Goal: Information Seeking & Learning: Learn about a topic

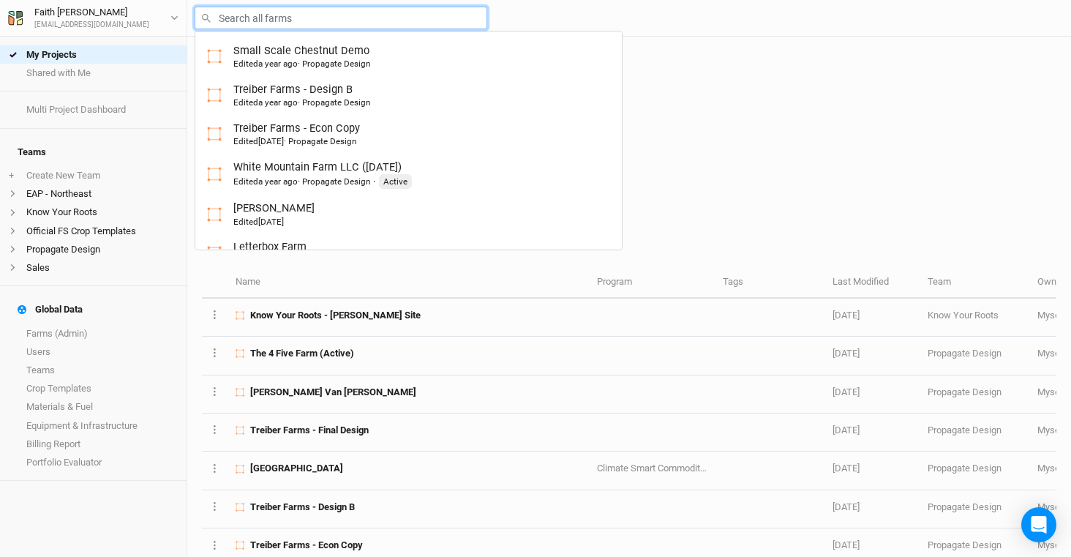
click at [299, 19] on input "text" at bounding box center [341, 18] width 293 height 23
type input "wa"
type input "[PERSON_NAME] Farms Food Forest and Silvopasture - Final Layout"
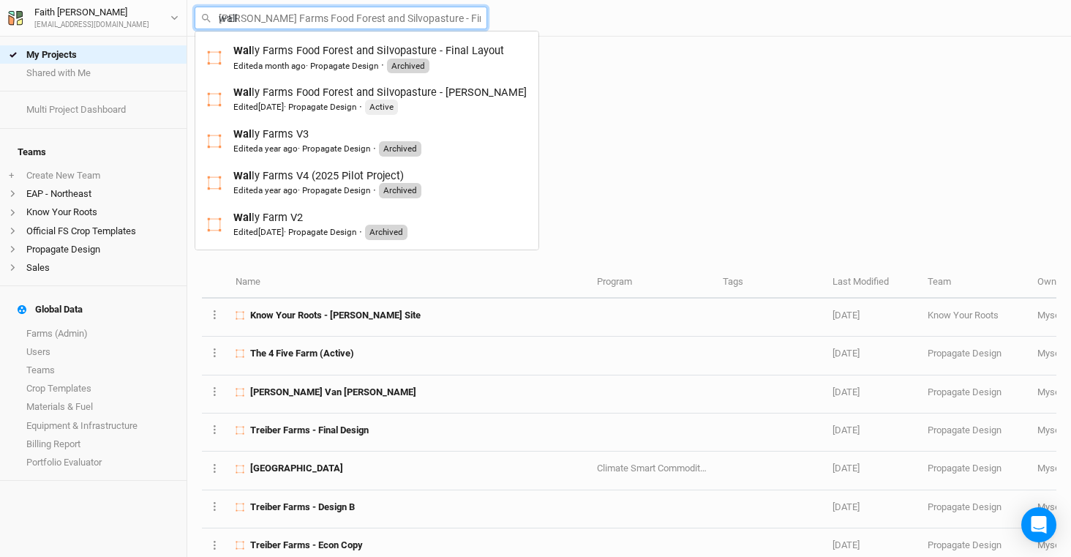
type input "[PERSON_NAME]"
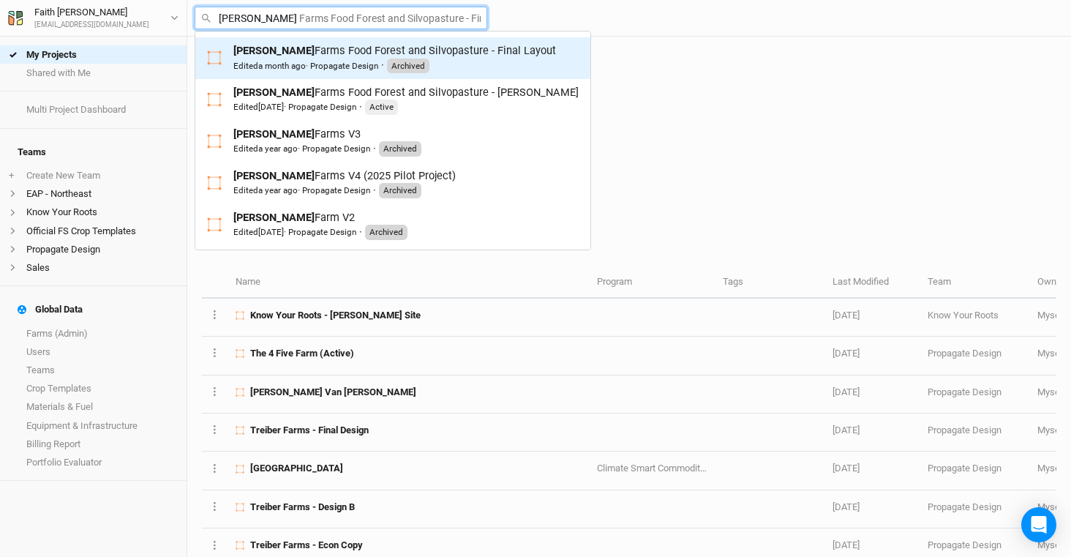
click at [279, 67] on span "a month ago" at bounding box center [282, 66] width 48 height 10
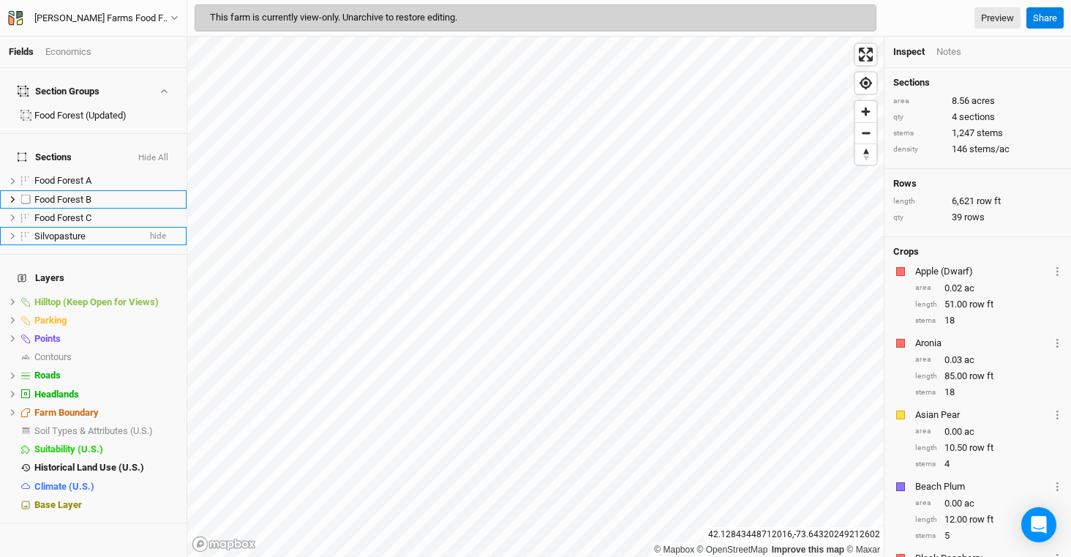
click at [26, 190] on label at bounding box center [26, 199] width 18 height 18
click at [26, 195] on input "checkbox" at bounding box center [26, 200] width 10 height 10
checkbox input "true"
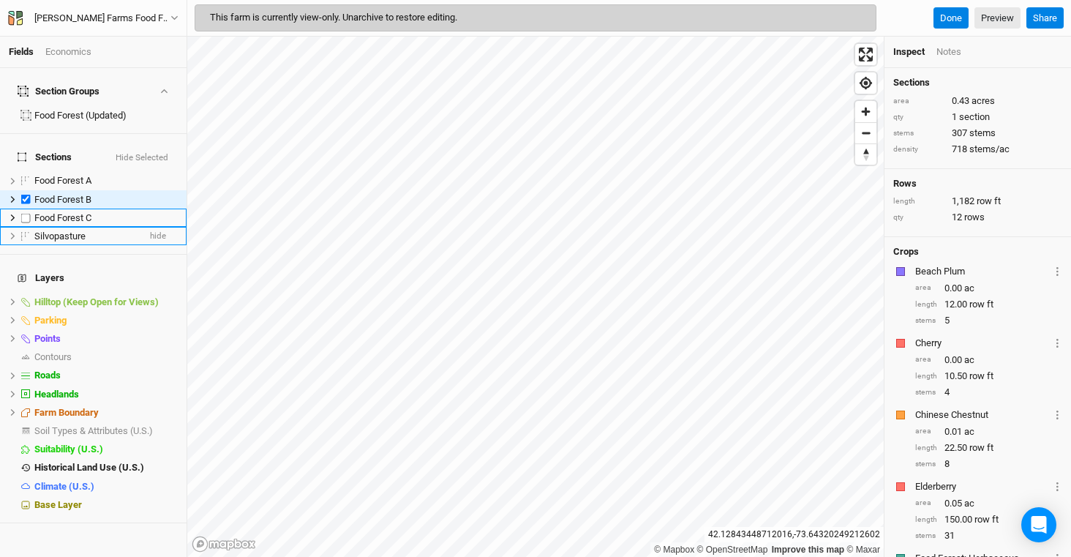
click at [27, 209] on label at bounding box center [26, 218] width 18 height 18
click at [27, 213] on input "checkbox" at bounding box center [26, 218] width 10 height 10
checkbox input "true"
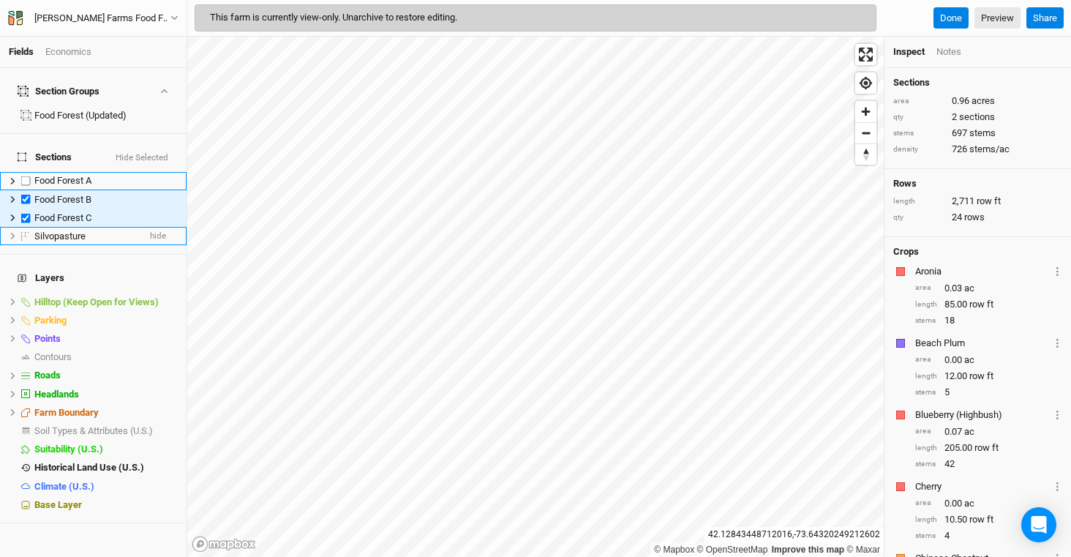
click at [29, 172] on label at bounding box center [26, 181] width 18 height 18
click at [29, 176] on input "checkbox" at bounding box center [26, 181] width 10 height 10
checkbox input "true"
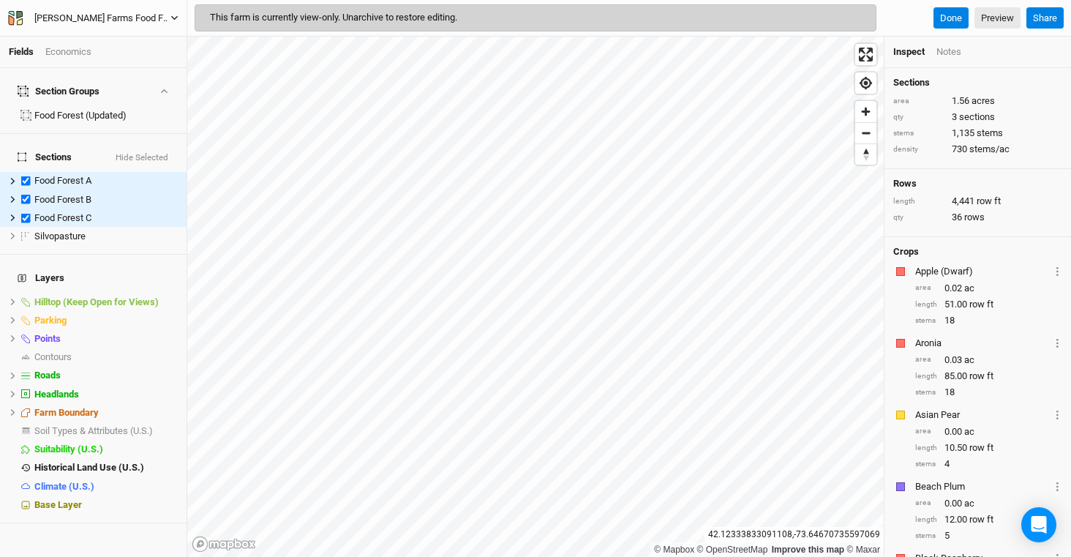
click at [91, 20] on div "[PERSON_NAME] Farms Food Forest and Silvopasture - Final Layout" at bounding box center [102, 18] width 136 height 15
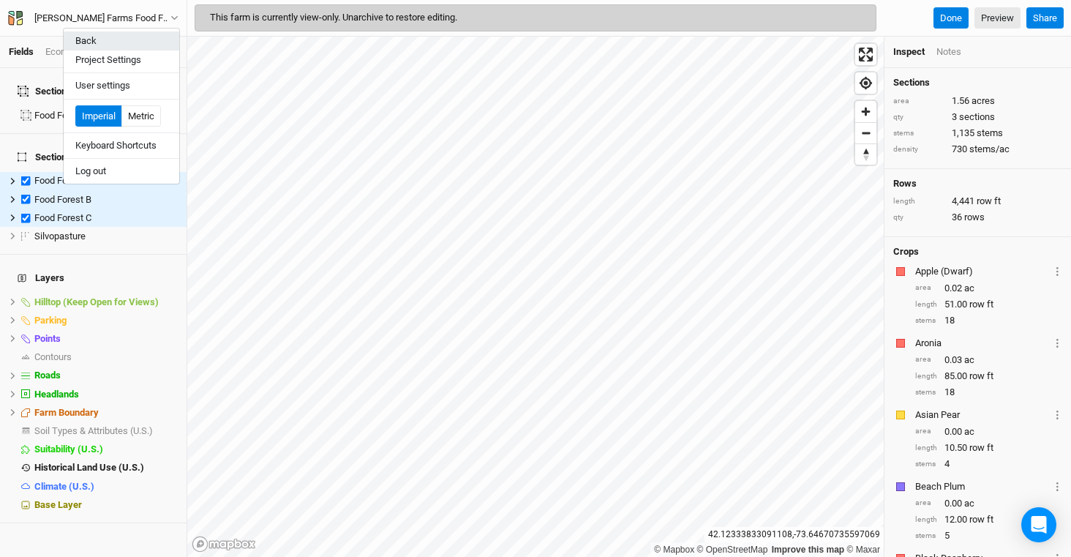
click at [102, 44] on button "Back" at bounding box center [122, 40] width 116 height 19
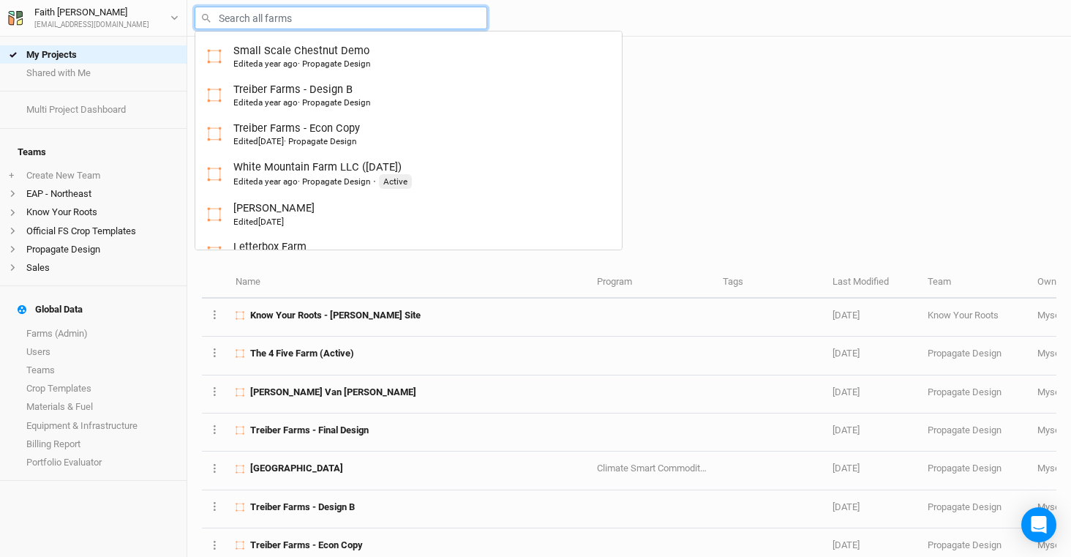
click at [303, 20] on input "text" at bounding box center [341, 18] width 293 height 23
type input "wa"
type input "[PERSON_NAME] Farms Food Forest and Silvopasture - Final Layout"
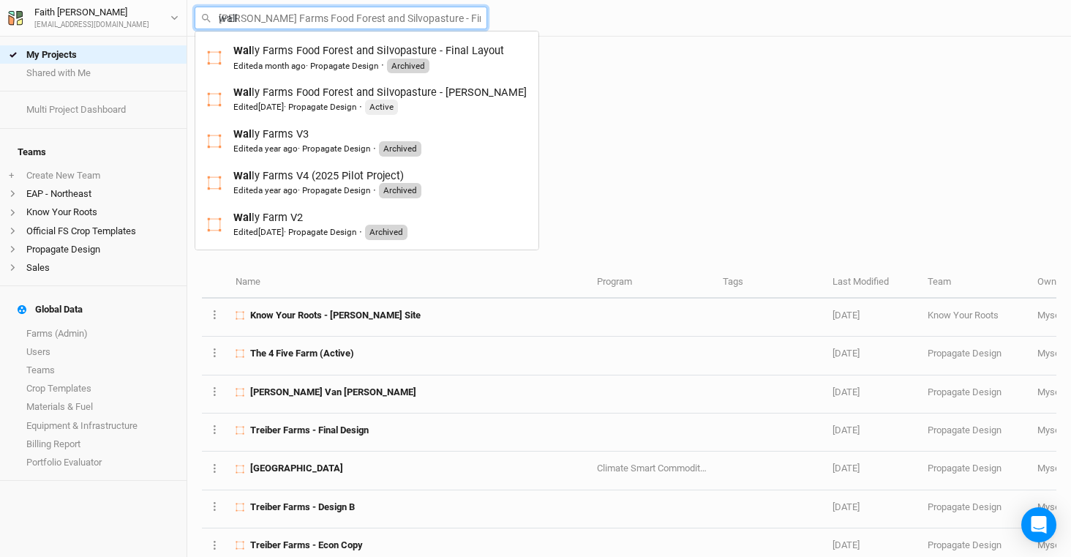
type input "[PERSON_NAME]"
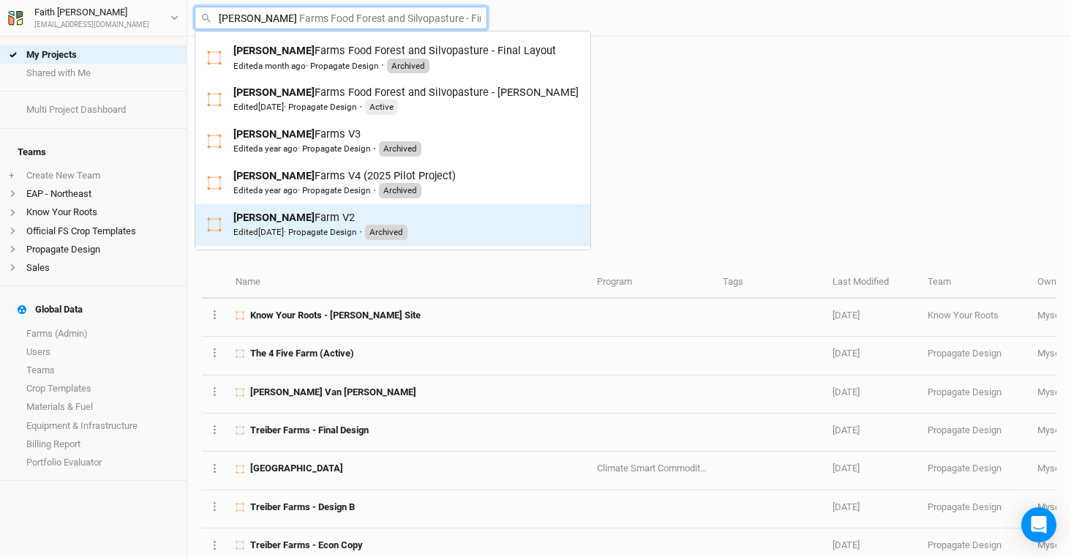
drag, startPoint x: 324, startPoint y: 105, endPoint x: 340, endPoint y: 232, distance: 127.6
click at [340, 232] on div "[PERSON_NAME] Farms Food Forest and Silvopasture - Final Layout Edited a month …" at bounding box center [393, 141] width 397 height 220
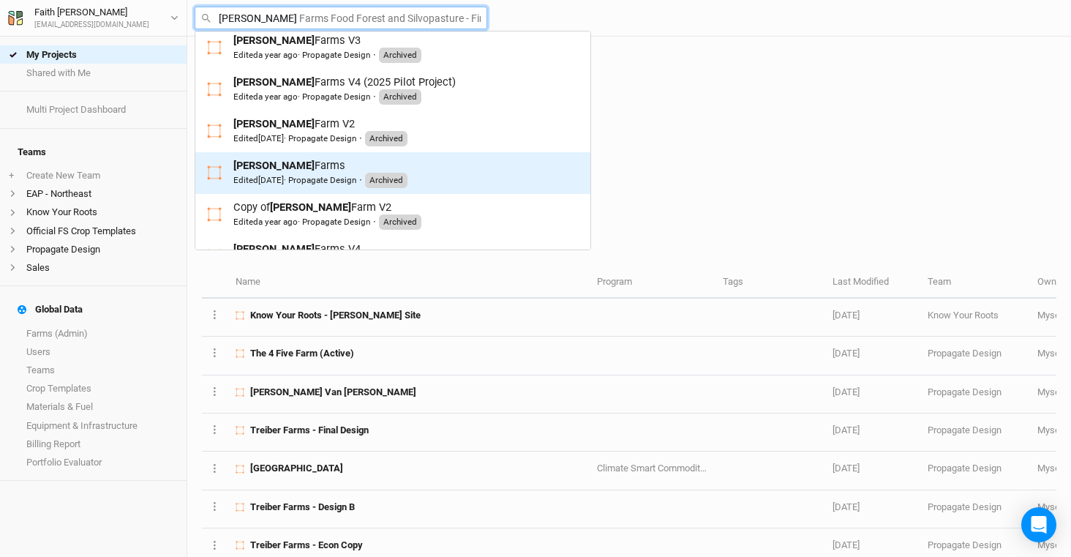
scroll to position [168, 0]
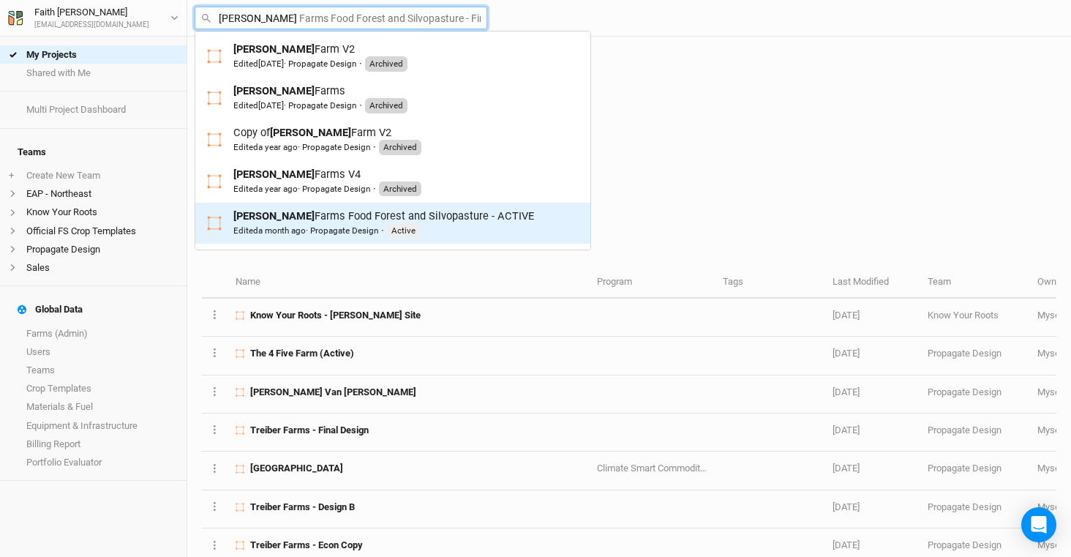
click at [343, 222] on div "[PERSON_NAME] Farms Food Forest and Silvopasture - ACTIVE Edited a month ago · …" at bounding box center [383, 224] width 301 height 30
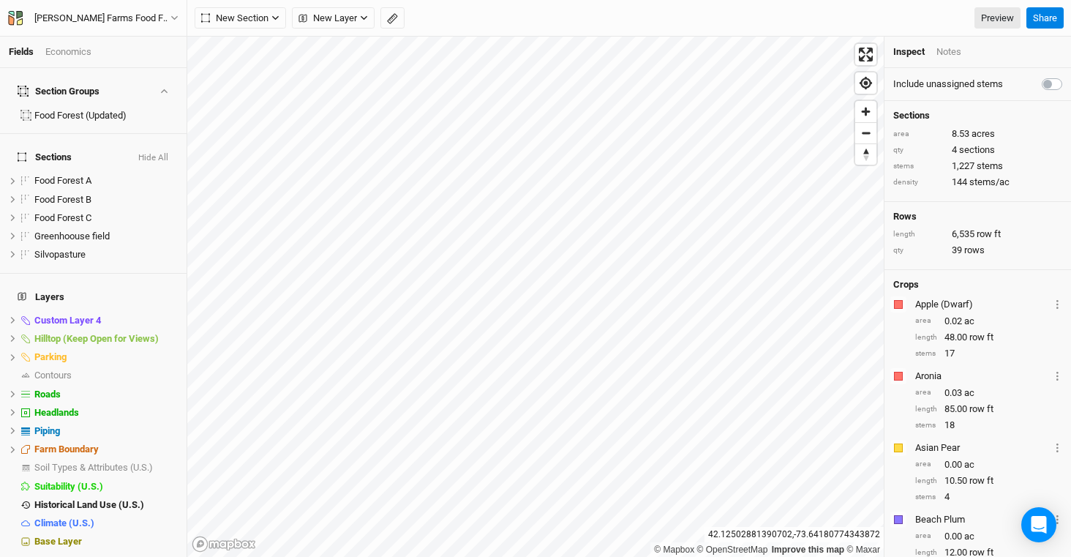
click at [76, 48] on div "Economics" at bounding box center [68, 51] width 46 height 13
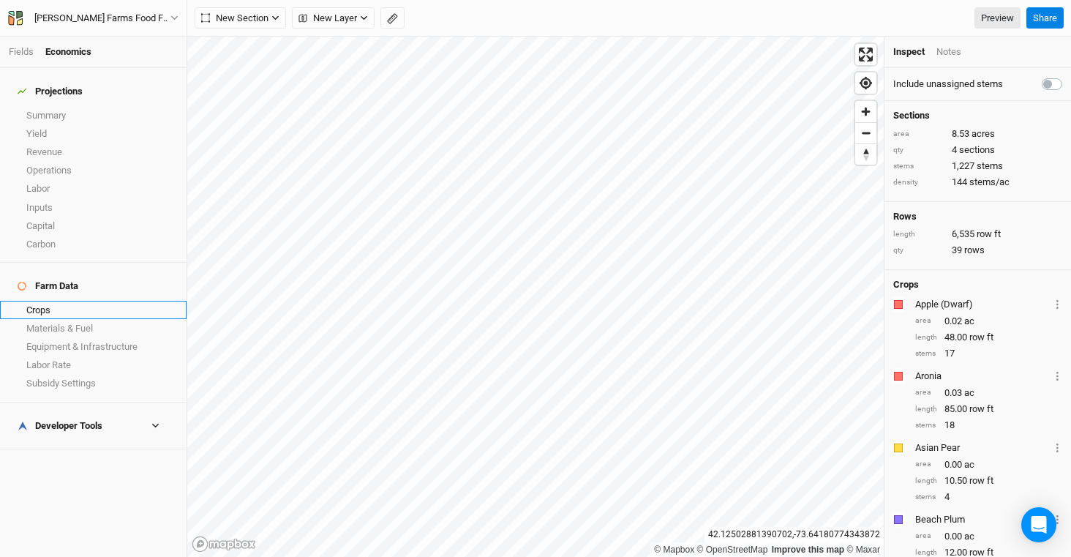
click at [53, 301] on link "Crops" at bounding box center [93, 310] width 187 height 18
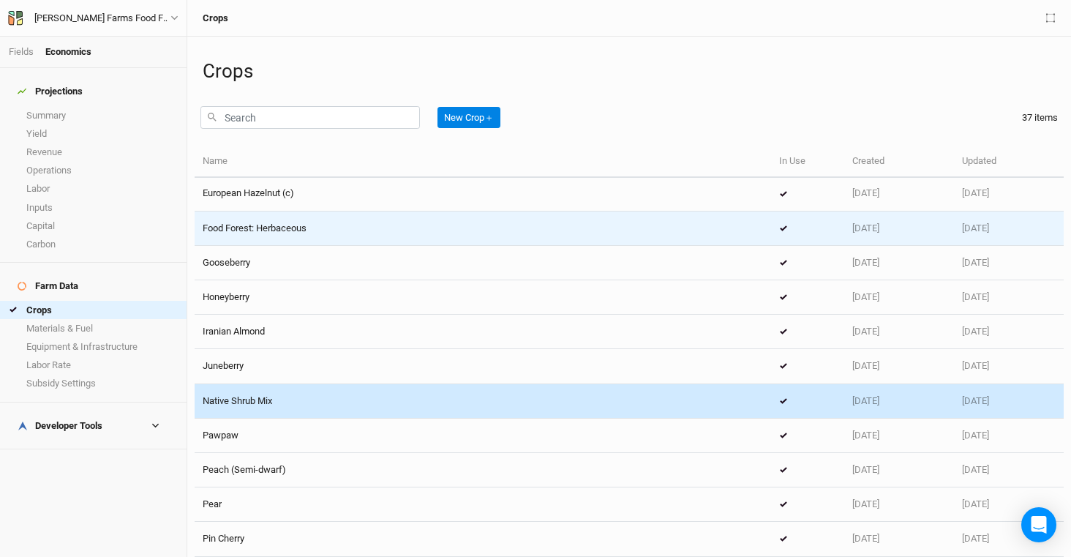
scroll to position [225, 0]
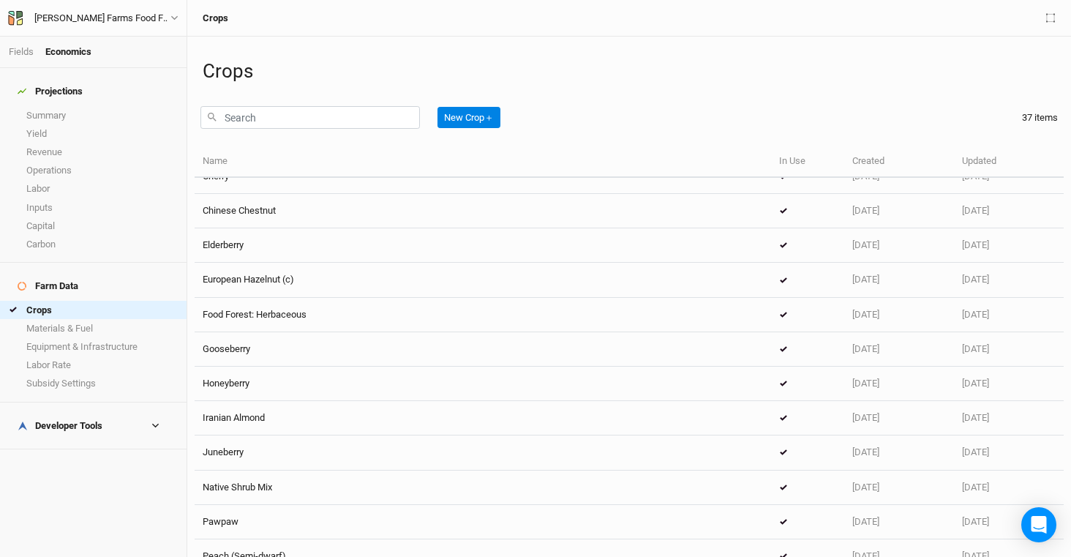
click at [70, 420] on div "Developer Tools" at bounding box center [60, 426] width 85 height 12
click at [116, 11] on div "[PERSON_NAME] Farms Food Forest and Silvopasture - ACTIVE" at bounding box center [102, 18] width 136 height 15
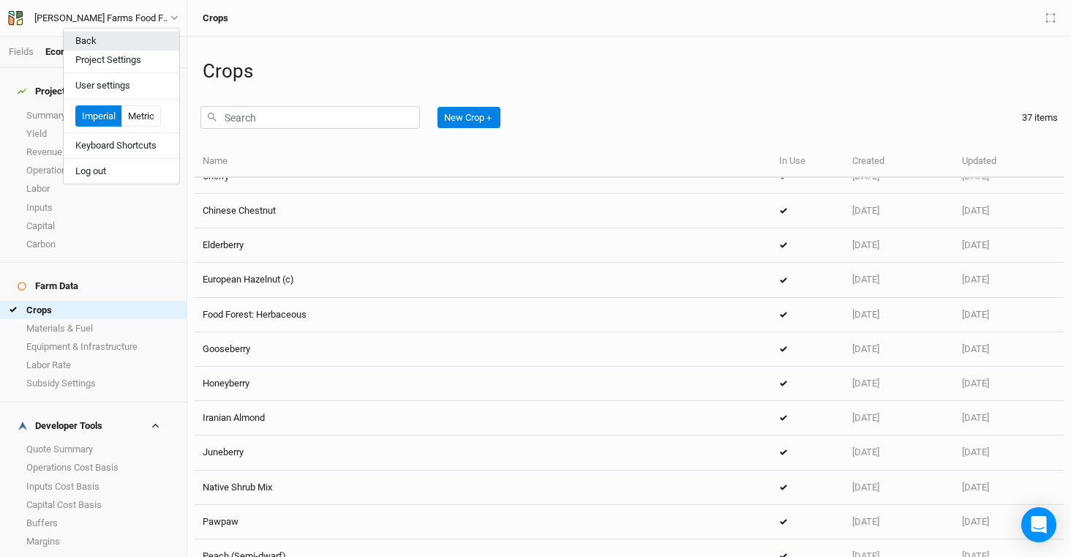
click at [116, 48] on button "Back" at bounding box center [122, 40] width 116 height 19
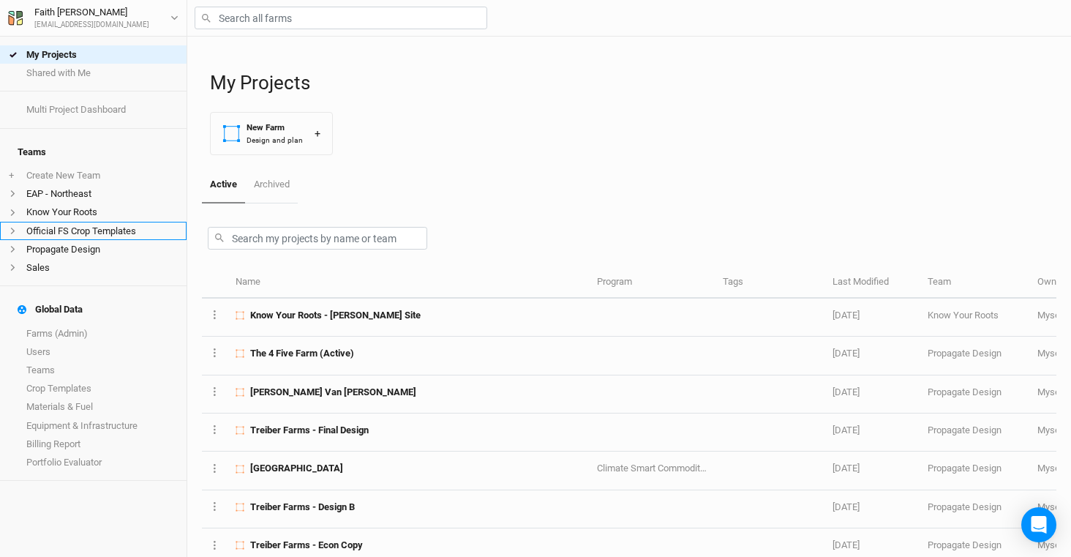
click at [96, 226] on li "Official FS Crop Templates" at bounding box center [93, 231] width 187 height 18
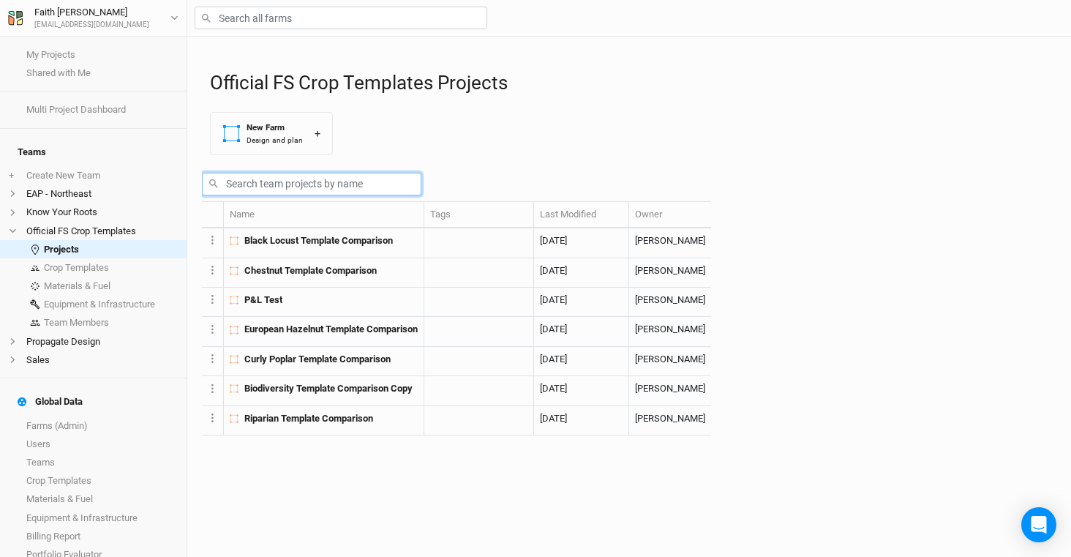
click at [327, 195] on input "text" at bounding box center [312, 184] width 220 height 23
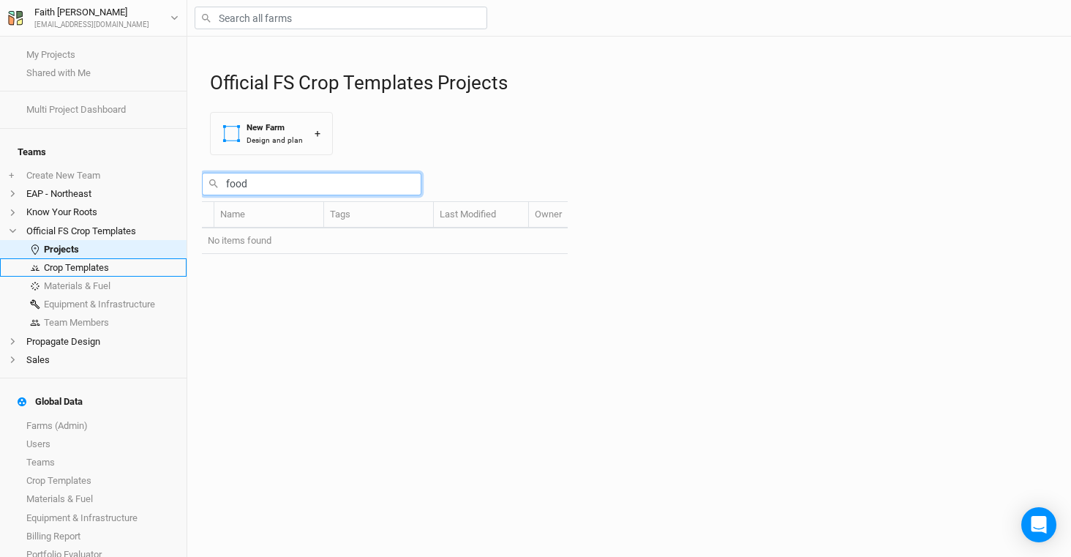
type input "food"
click at [116, 261] on link "Crop Templates" at bounding box center [93, 267] width 187 height 18
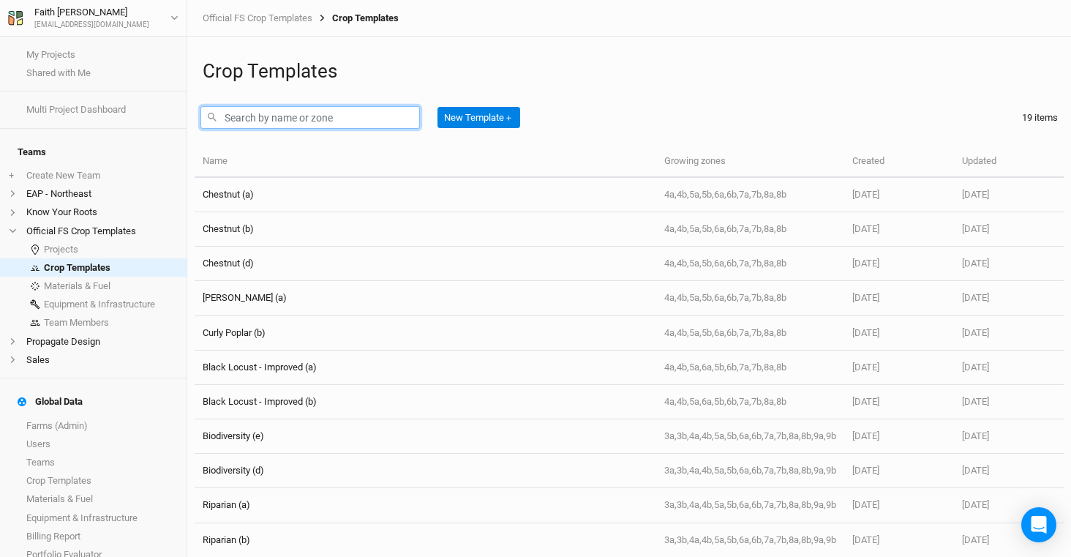
click at [309, 117] on input "text" at bounding box center [311, 117] width 220 height 23
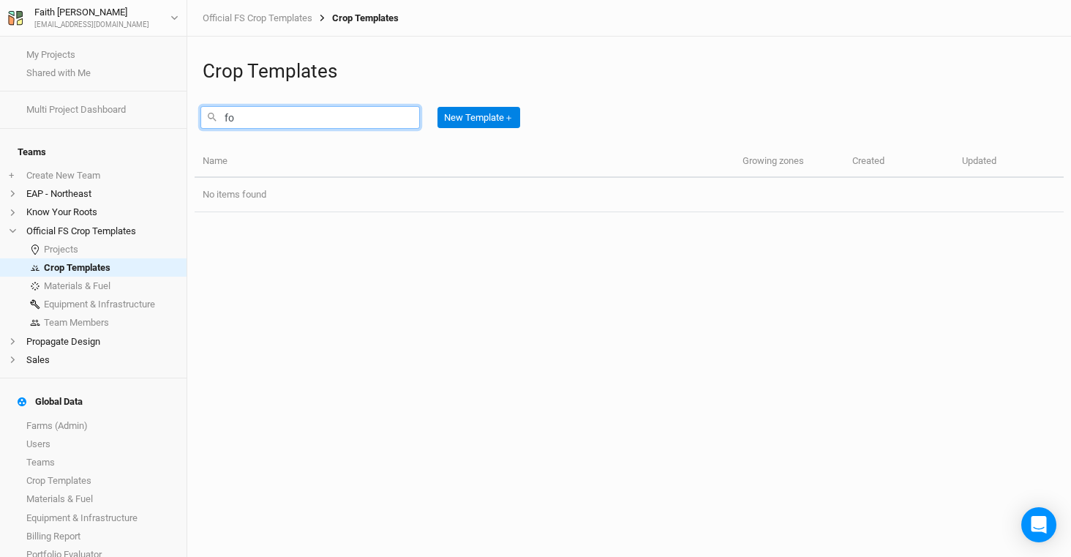
type input "f"
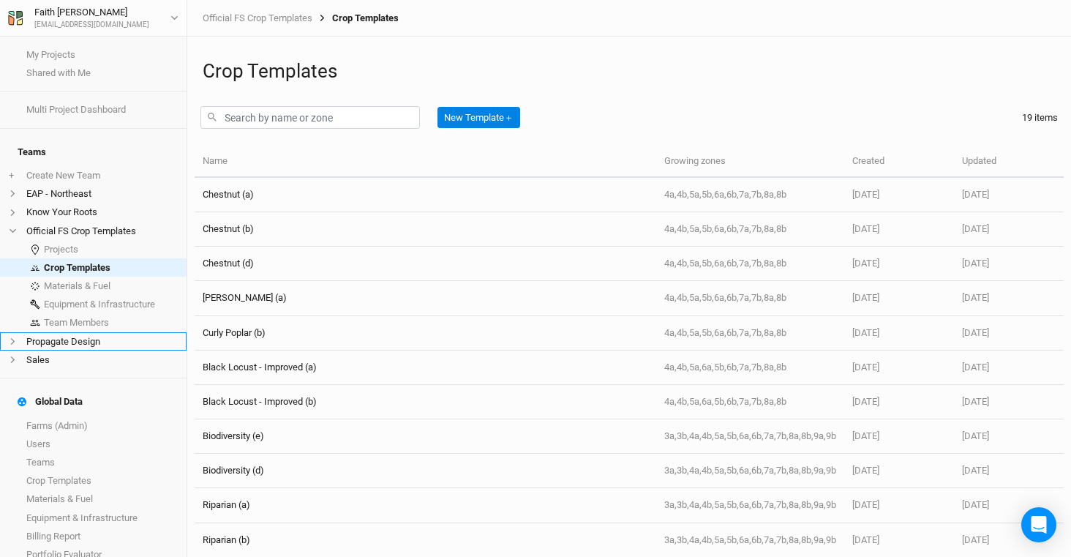
click at [80, 332] on li "Propagate Design" at bounding box center [93, 341] width 187 height 18
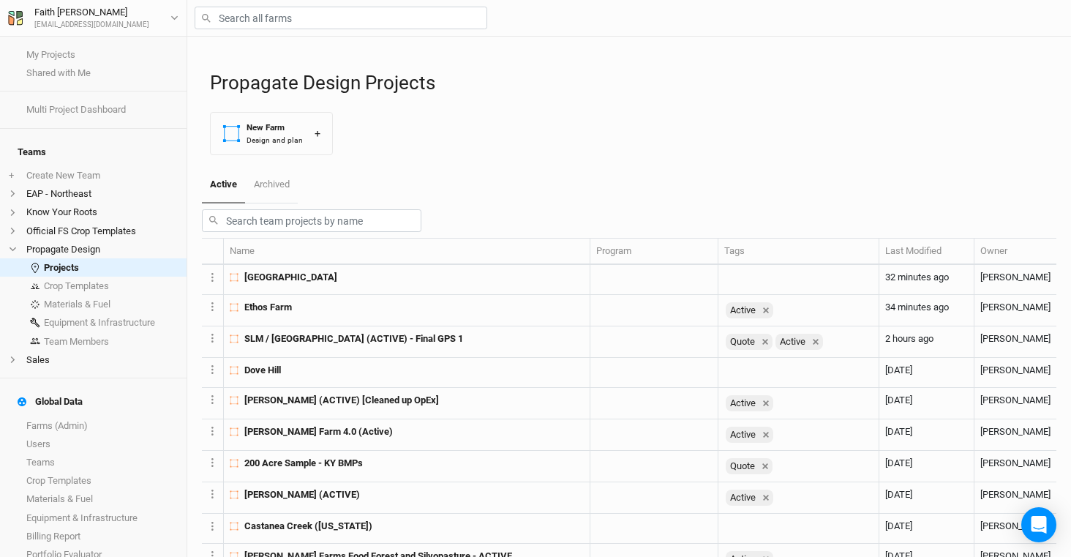
click at [272, 153] on button "New Farm Design and plan +" at bounding box center [271, 133] width 123 height 43
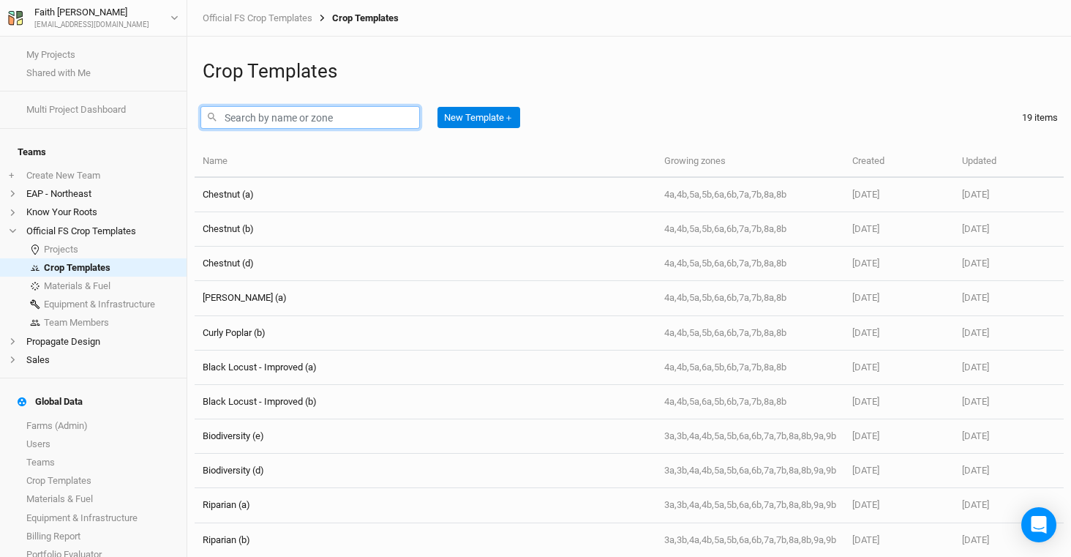
click at [288, 114] on input "text" at bounding box center [311, 117] width 220 height 23
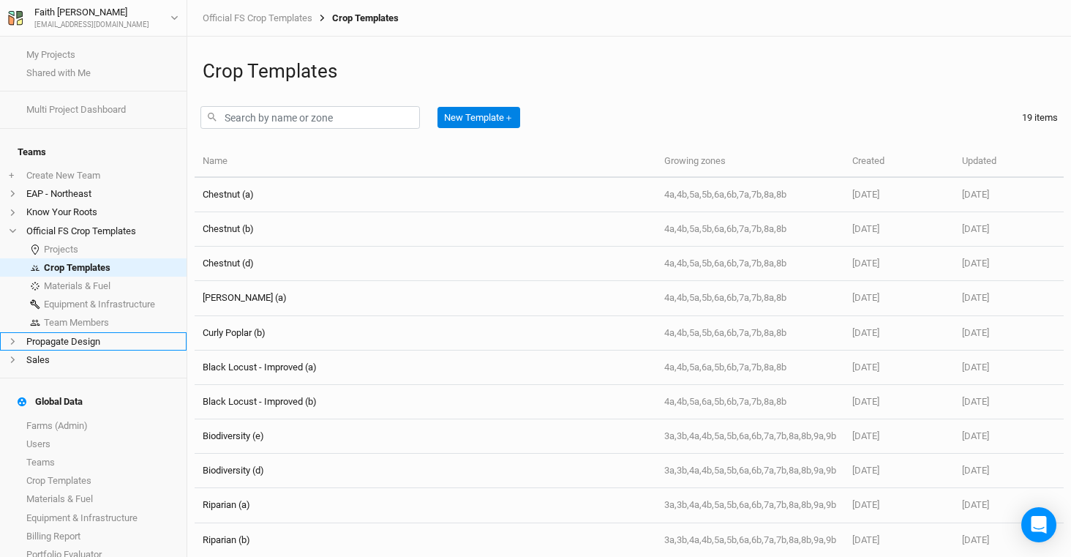
click at [99, 334] on li "Propagate Design" at bounding box center [93, 341] width 187 height 18
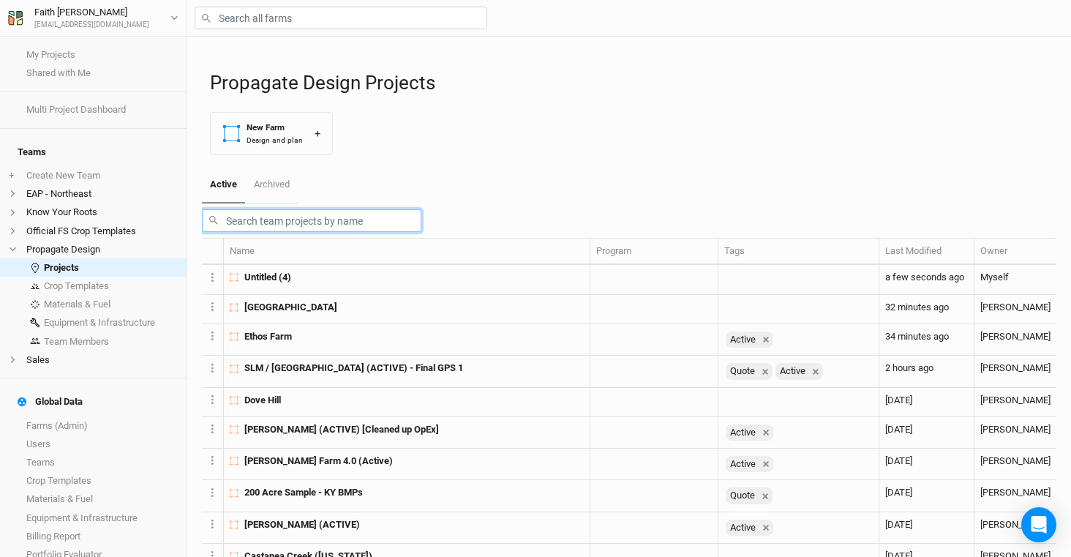
click at [288, 232] on input "text" at bounding box center [312, 220] width 220 height 23
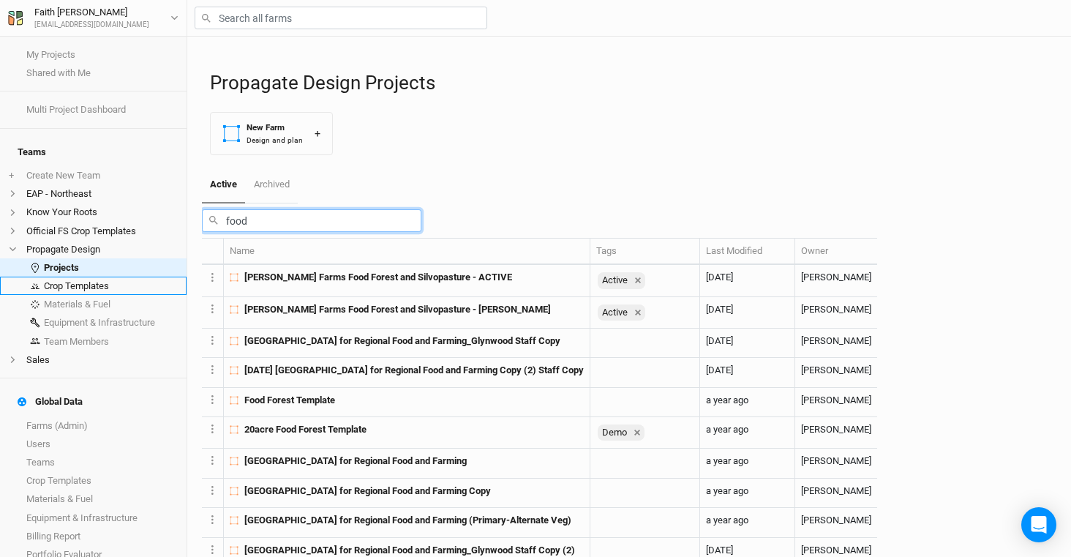
type input "food"
click at [106, 281] on link "Crop Templates" at bounding box center [93, 286] width 187 height 18
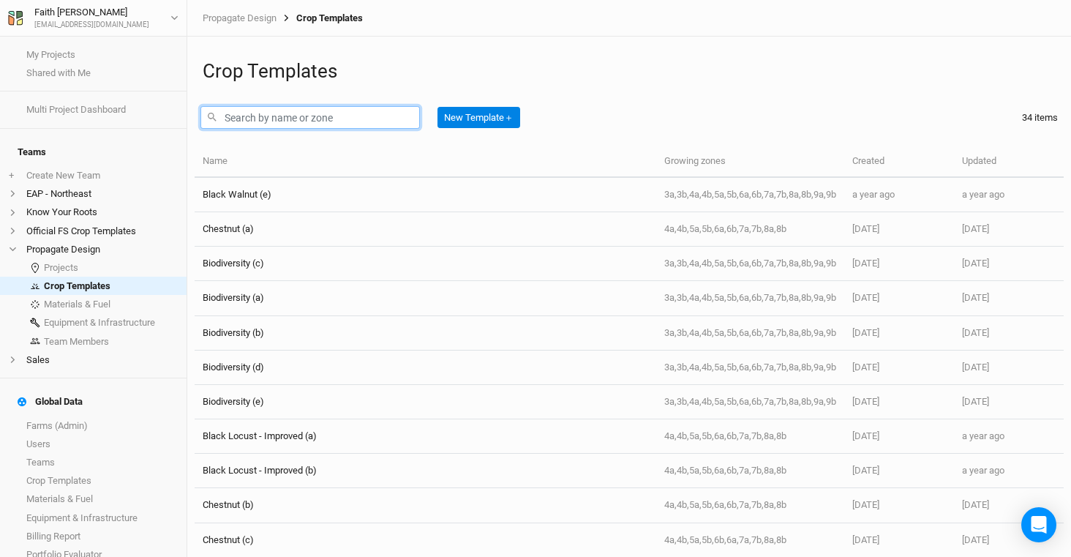
click at [302, 113] on input "text" at bounding box center [311, 117] width 220 height 23
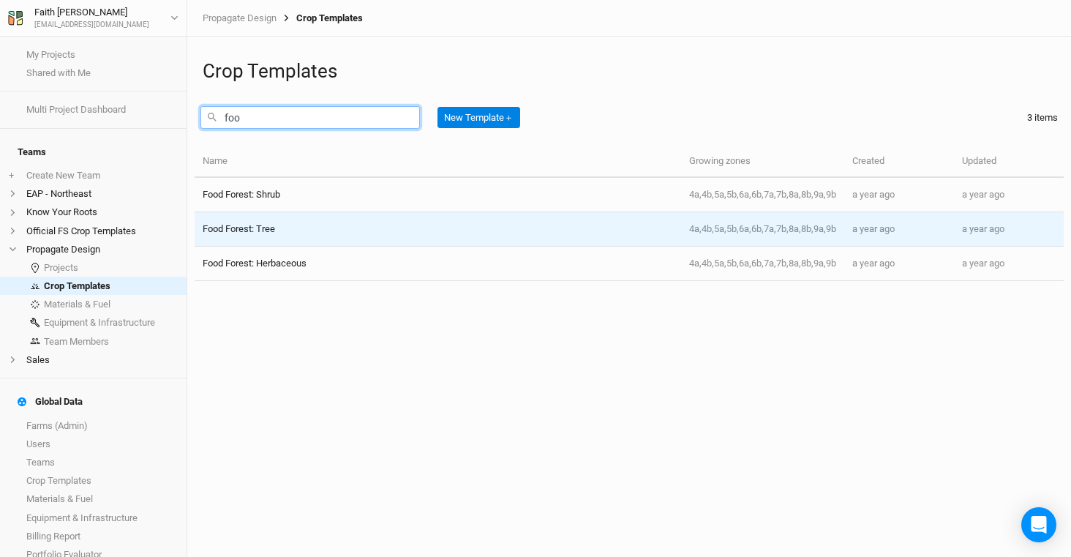
type input "foo"
click at [323, 234] on div "Food Forest: Tree" at bounding box center [438, 228] width 470 height 13
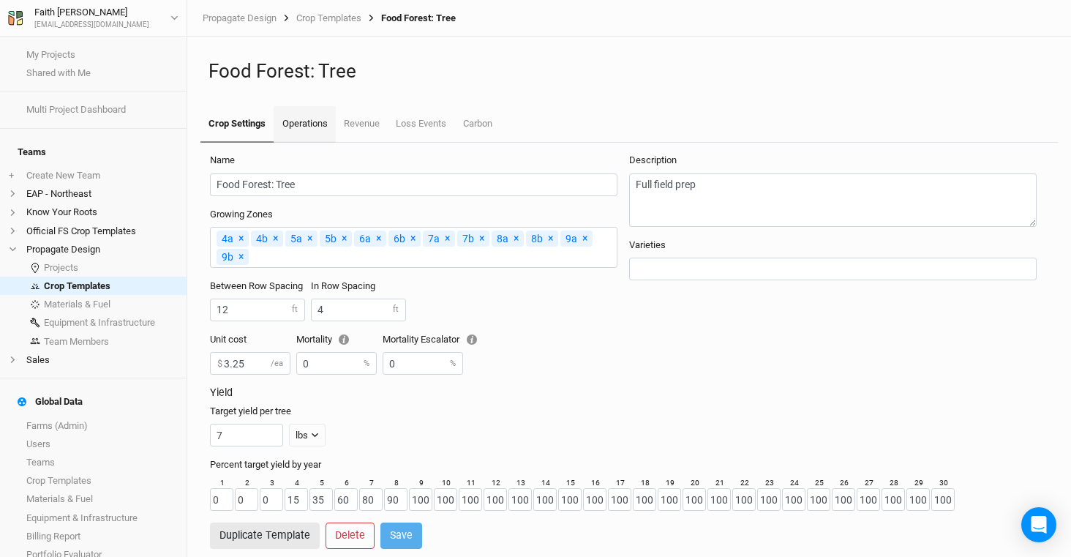
click at [315, 128] on link "Operations" at bounding box center [304, 124] width 61 height 37
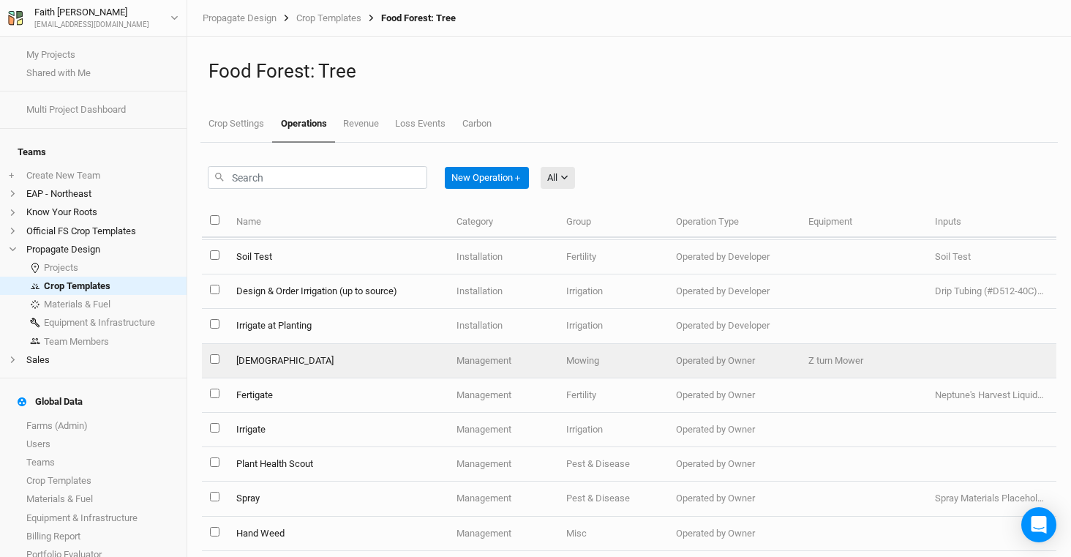
scroll to position [384, 0]
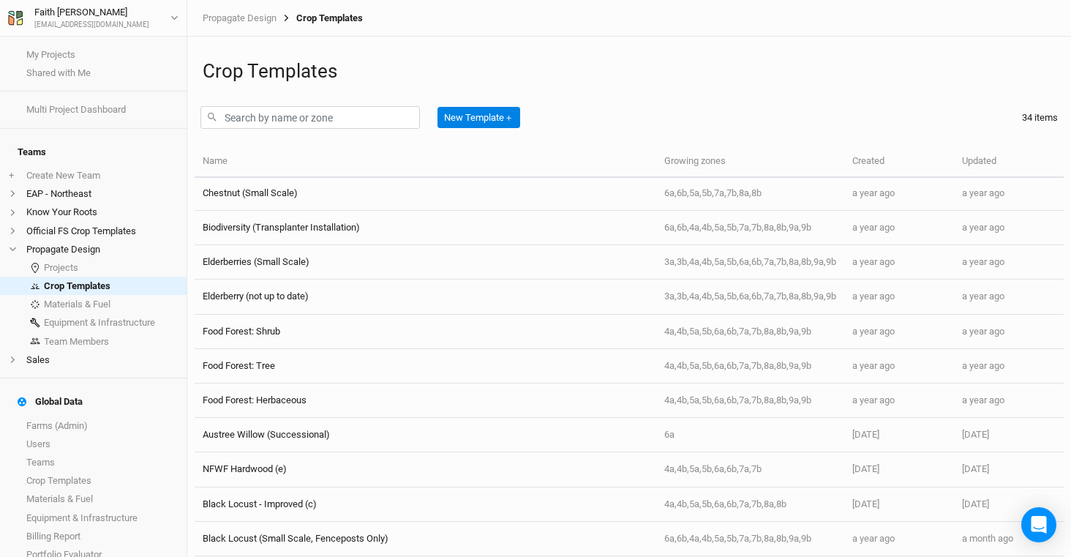
scroll to position [763, 0]
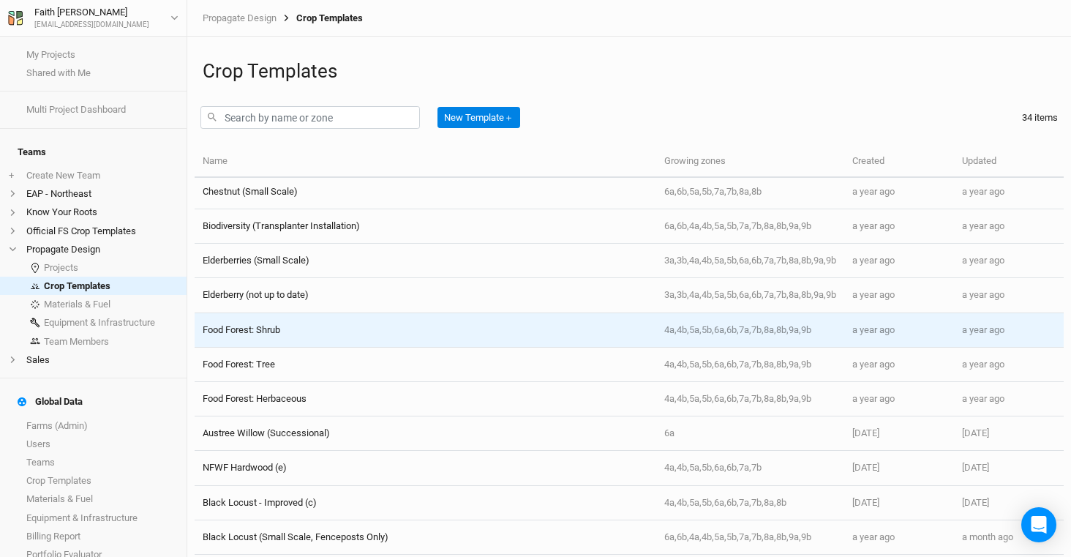
click at [353, 333] on div "Food Forest: Shrub" at bounding box center [425, 329] width 445 height 13
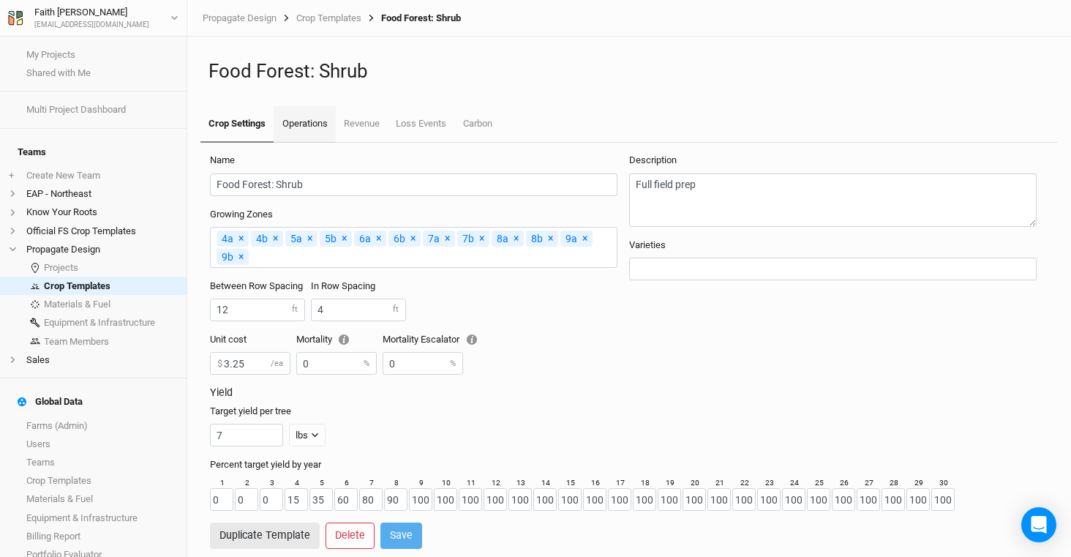
click at [292, 137] on link "Operations" at bounding box center [304, 124] width 61 height 37
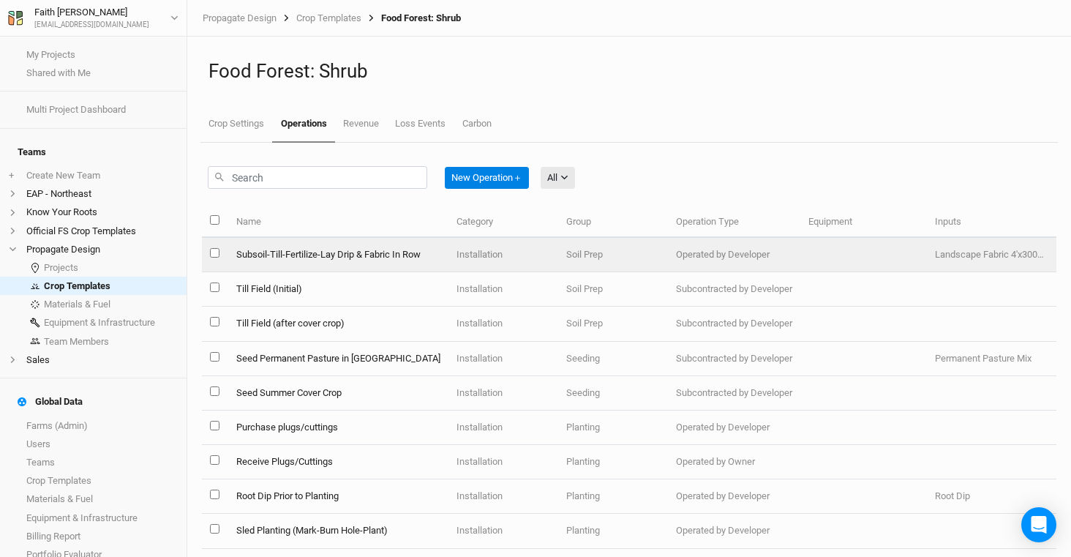
click at [392, 256] on td "Subsoil-Till-Fertilize-Lay Drip & Fabric In Row" at bounding box center [338, 255] width 220 height 34
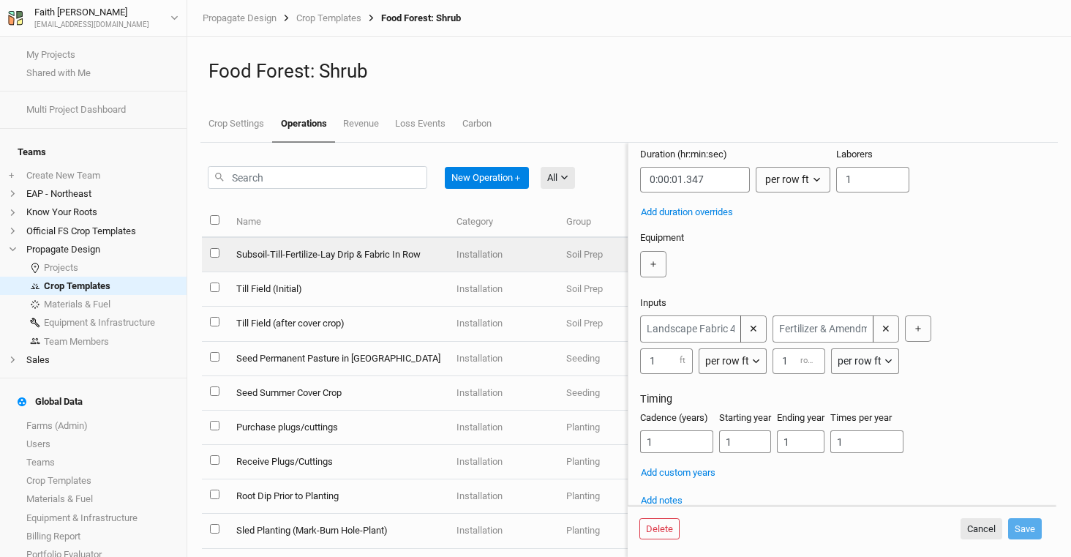
scroll to position [169, 0]
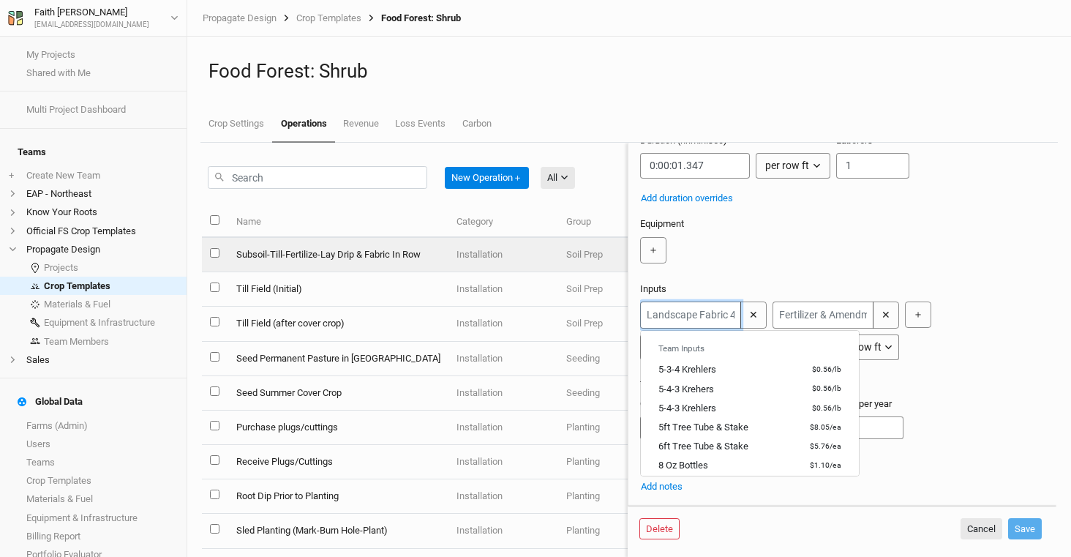
click at [721, 316] on input "text" at bounding box center [690, 315] width 101 height 27
click at [833, 221] on div "Equipment ＋" at bounding box center [842, 243] width 405 height 53
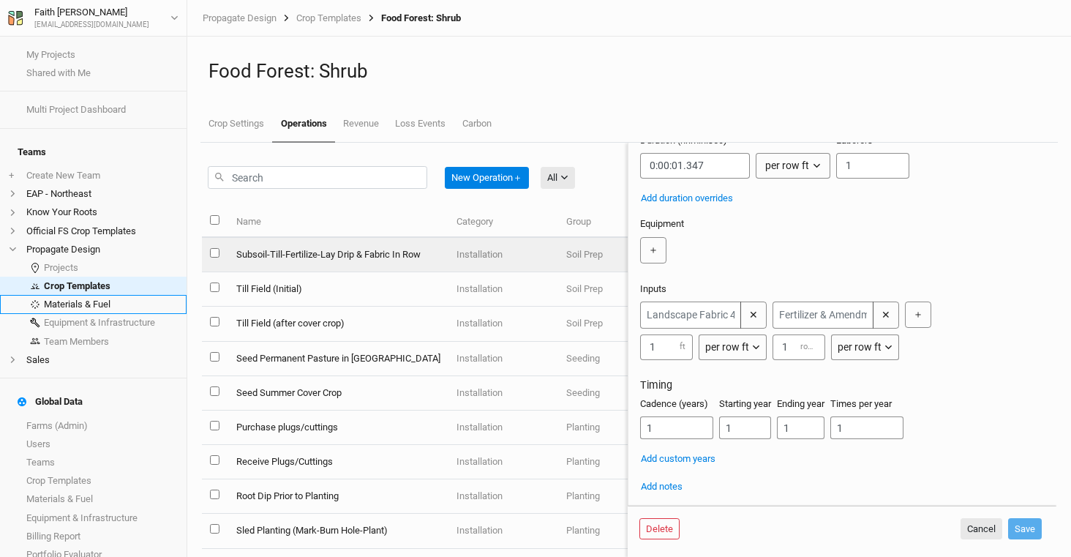
click at [78, 296] on link "Materials & Fuel" at bounding box center [93, 304] width 187 height 18
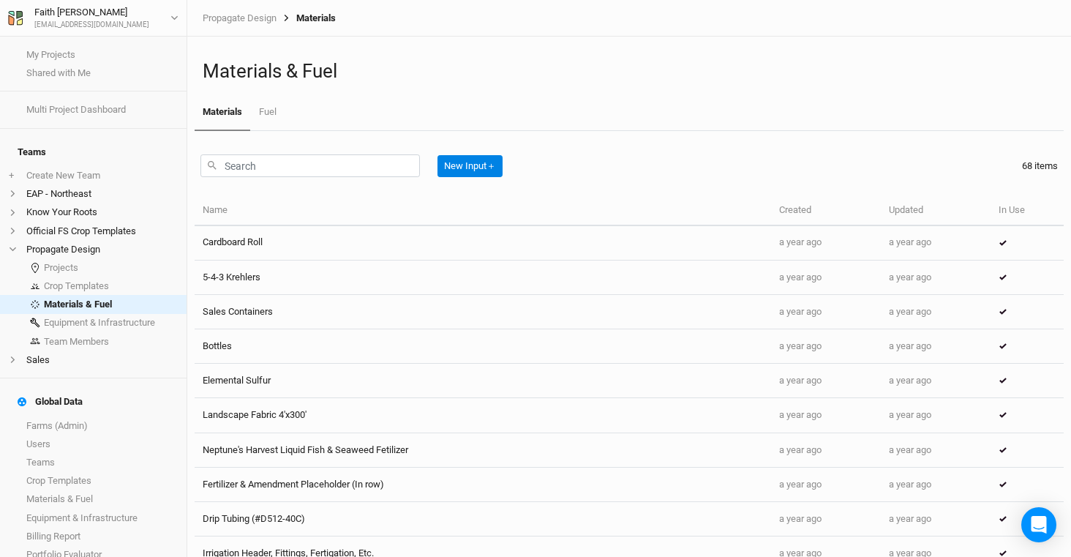
scroll to position [1940, 0]
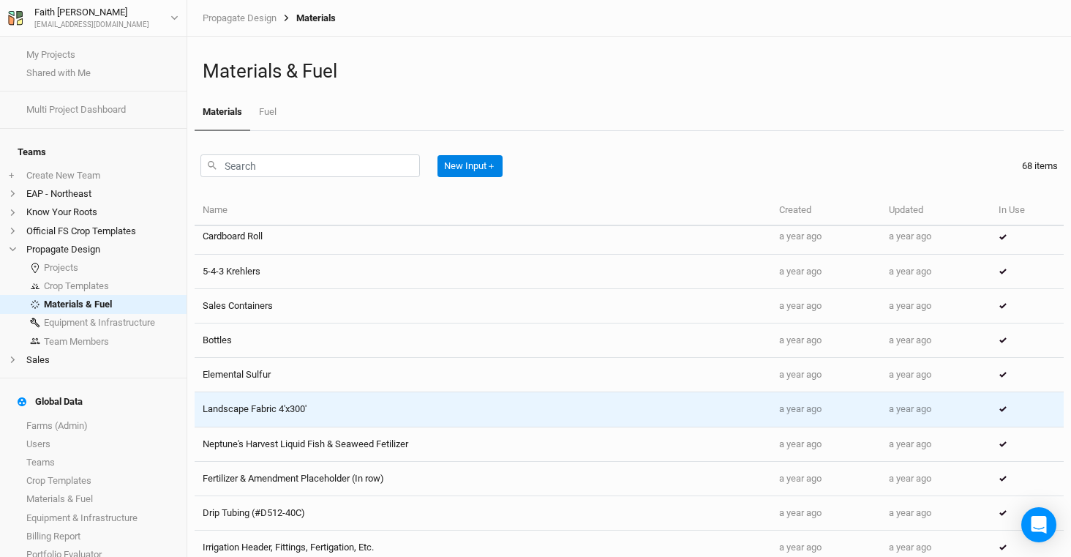
click at [274, 413] on td "Landscape Fabric 4'x300'" at bounding box center [483, 409] width 577 height 34
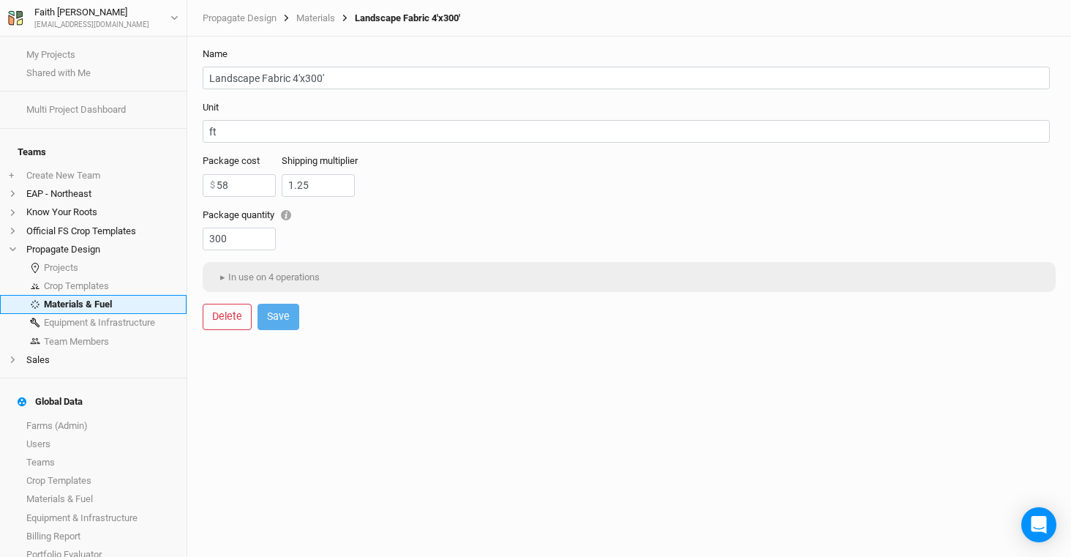
click at [137, 295] on link "Materials & Fuel" at bounding box center [93, 304] width 187 height 18
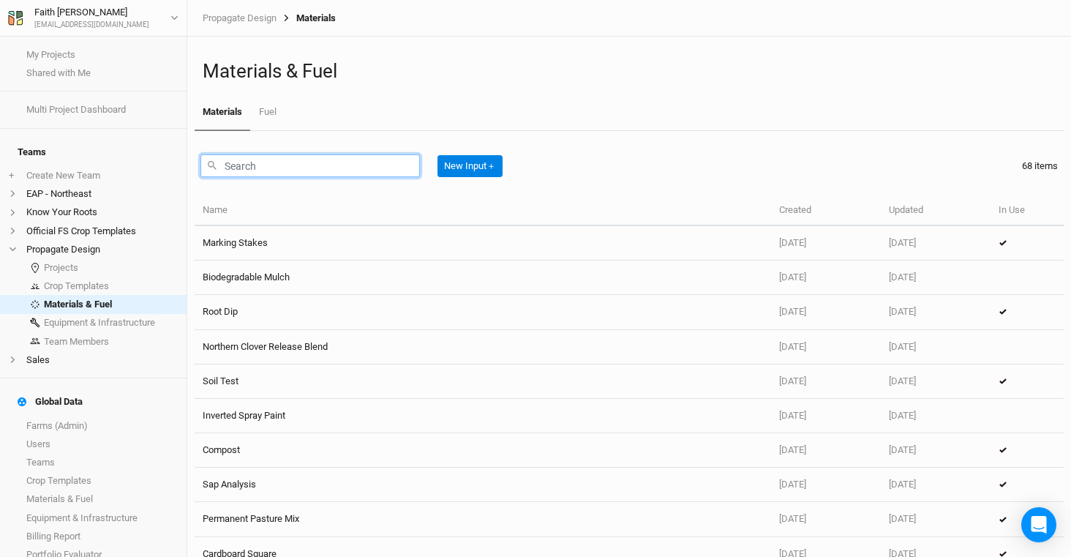
click at [314, 168] on input "text" at bounding box center [311, 165] width 220 height 23
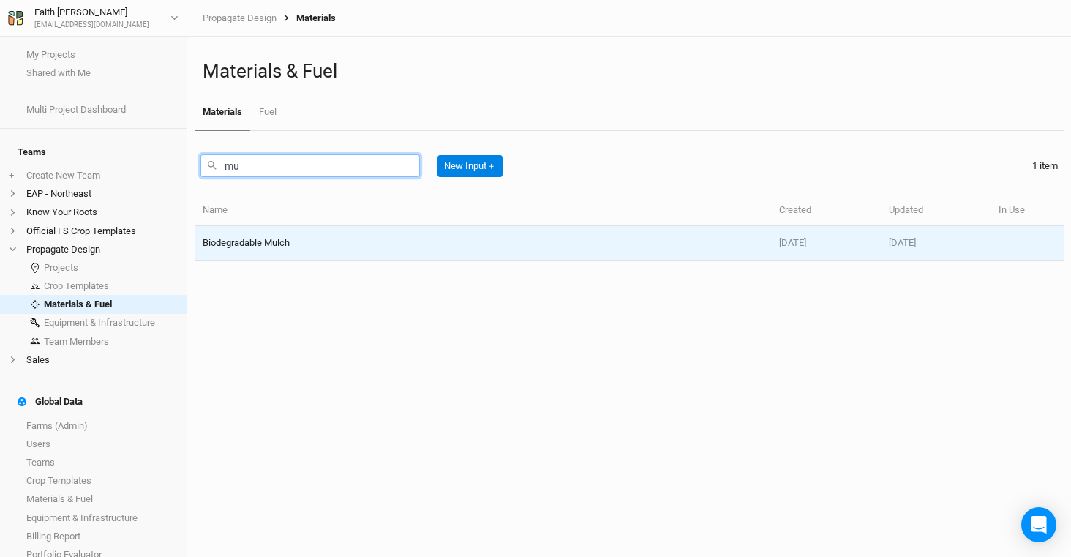
type input "m"
type input "wood"
click at [307, 247] on td "Woodchips" at bounding box center [483, 243] width 577 height 34
